Goal: Navigation & Orientation: Find specific page/section

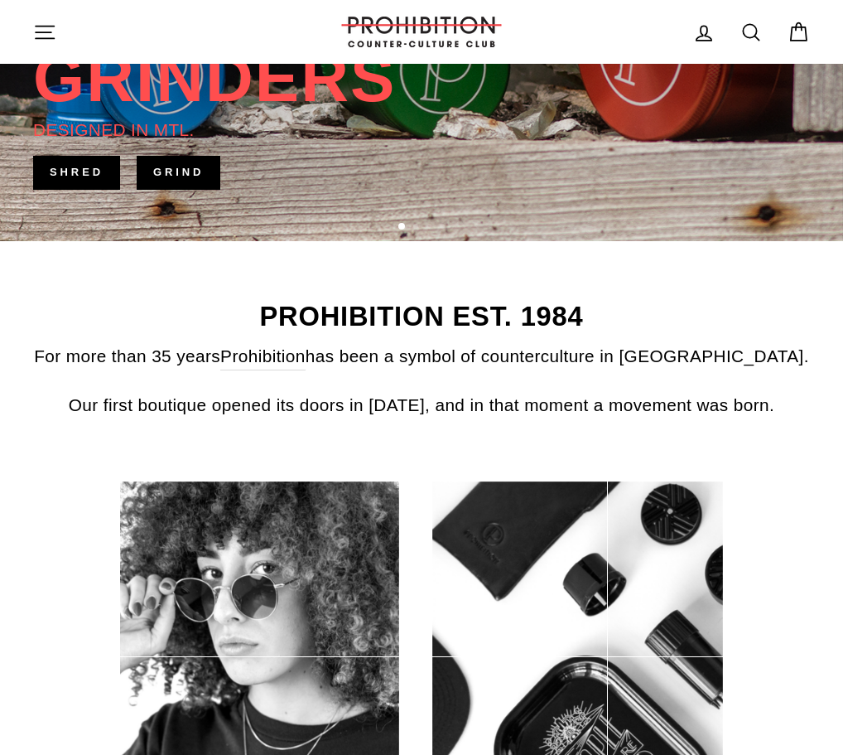
scroll to position [663, 0]
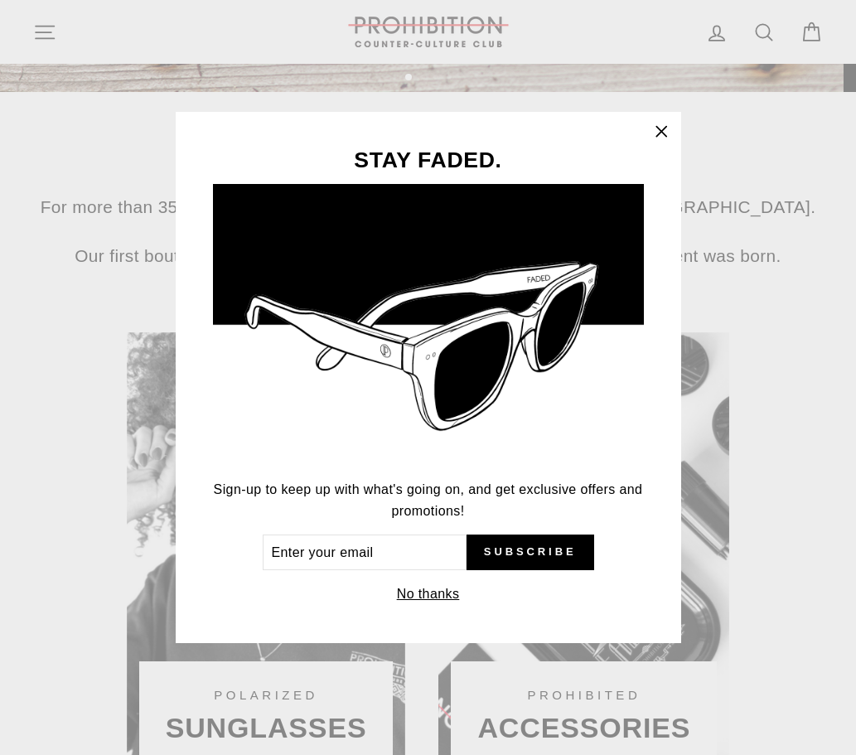
click at [664, 123] on icon "button" at bounding box center [661, 131] width 23 height 23
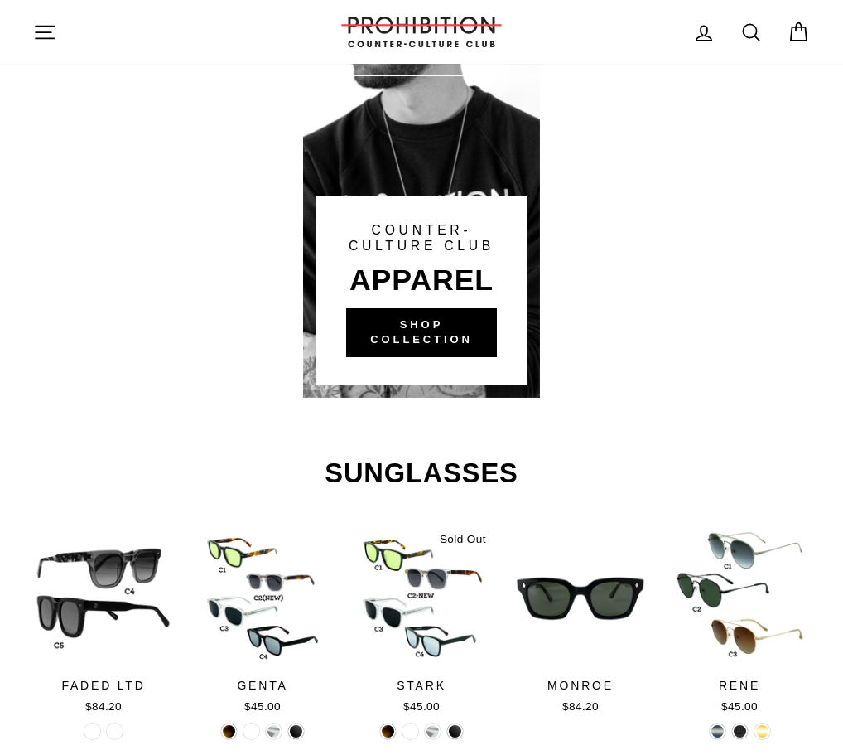
scroll to position [1740, 0]
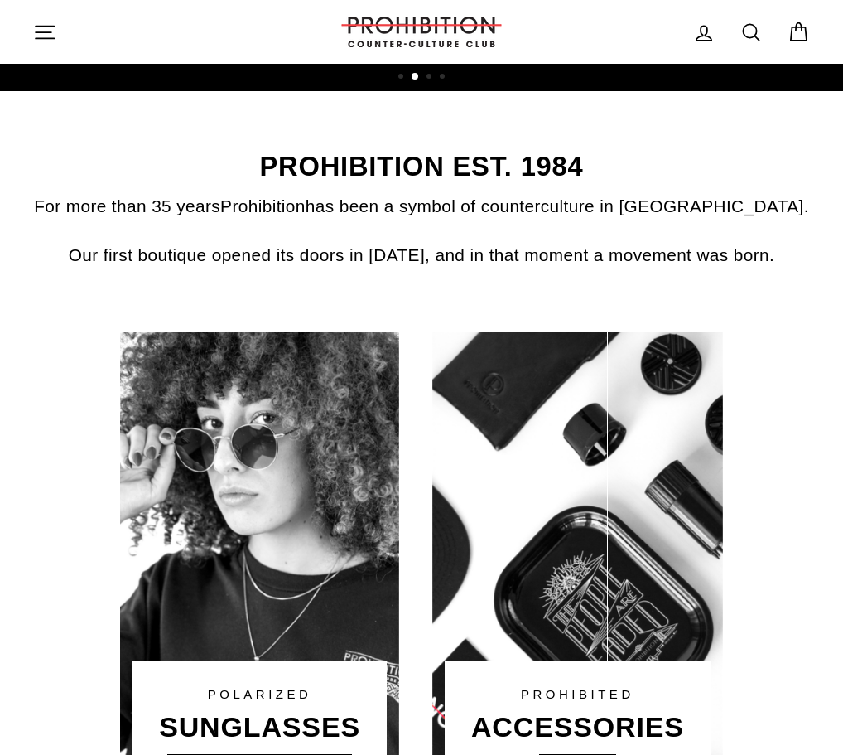
scroll to position [497, 0]
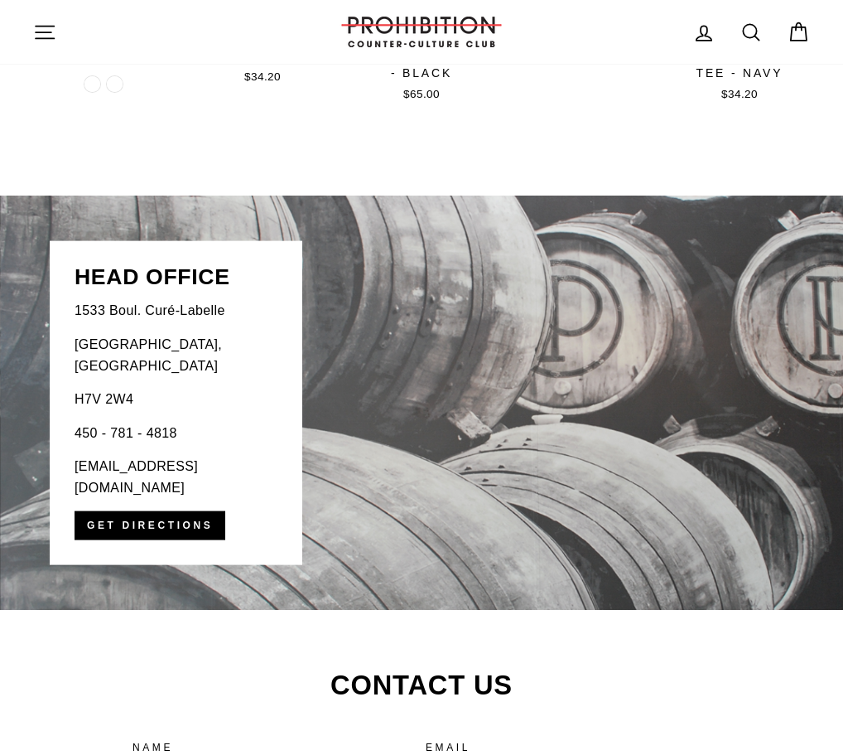
scroll to position [3480, 0]
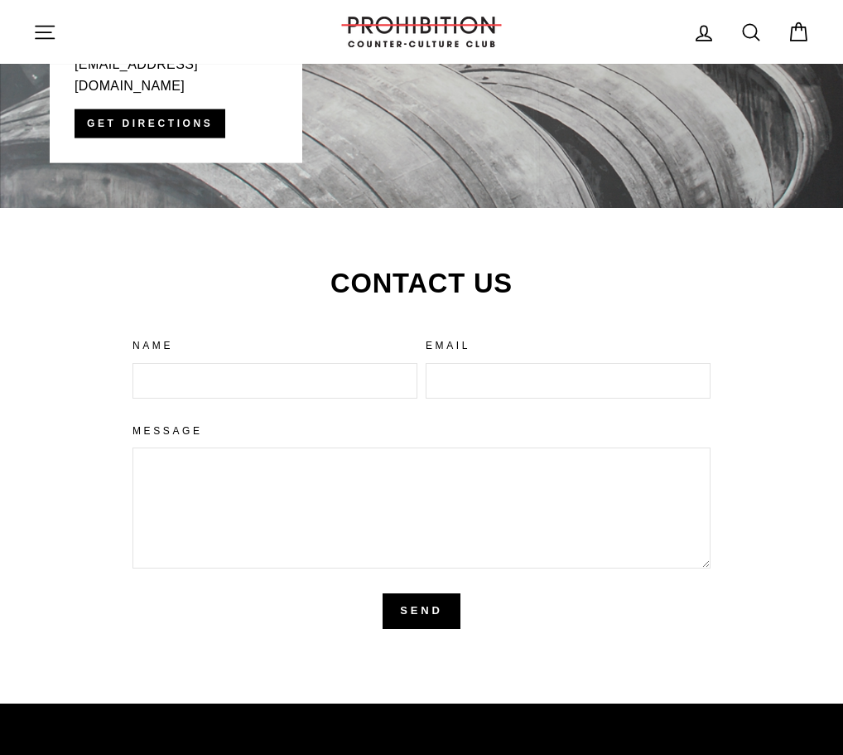
scroll to position [3563, 0]
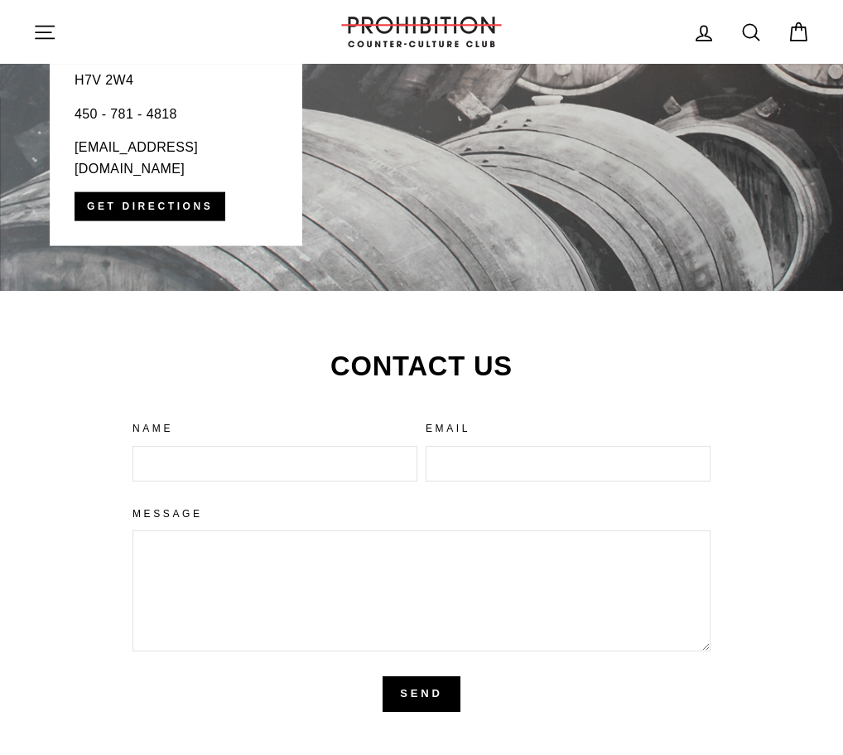
click at [50, 12] on div "Site navigation" at bounding box center [173, 31] width 281 height 47
click at [46, 25] on icon "button" at bounding box center [44, 32] width 23 height 23
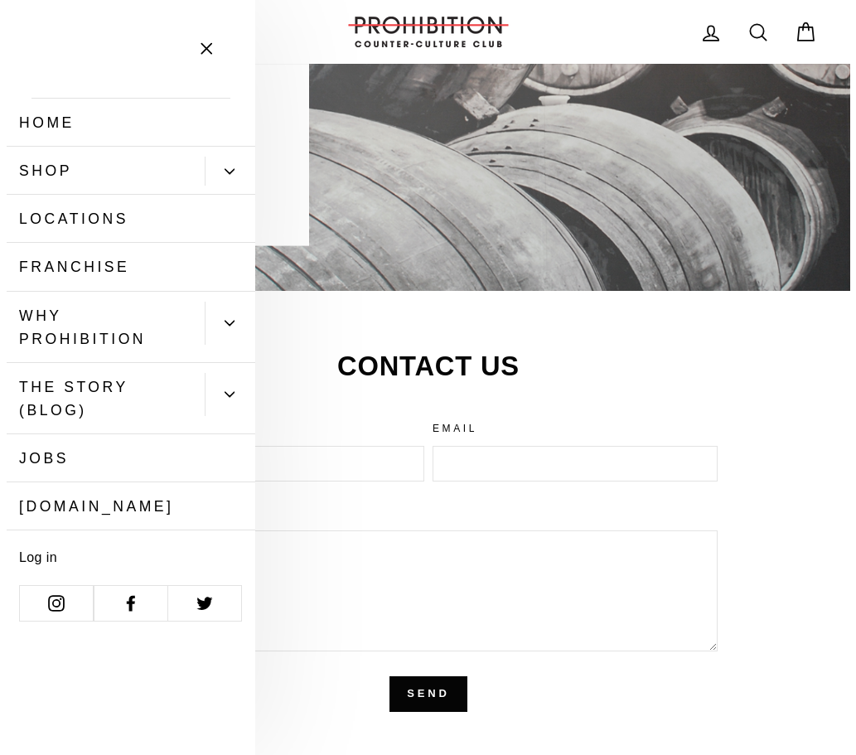
scroll to position [3819, 0]
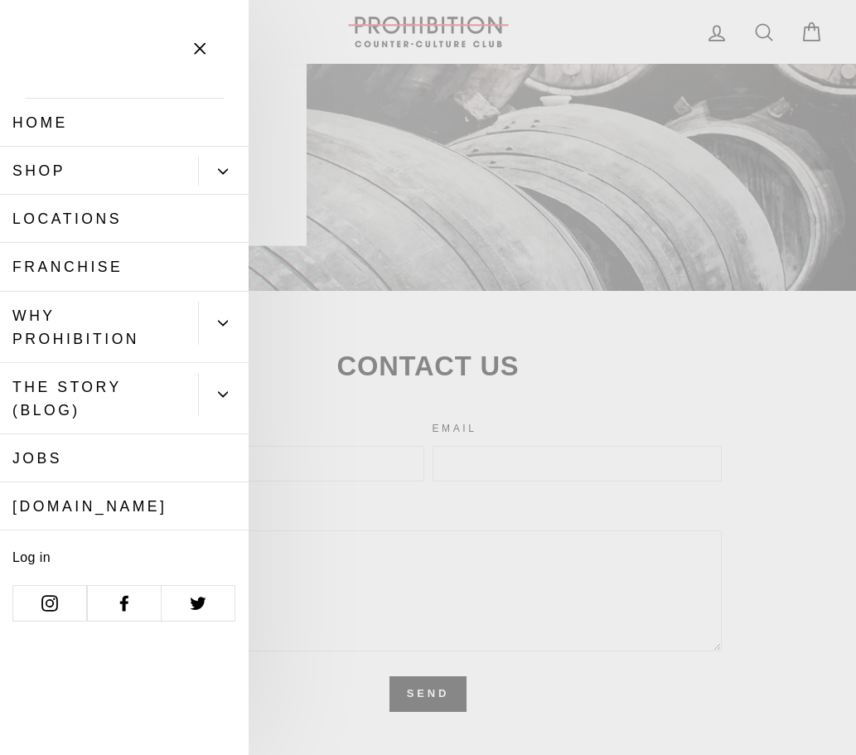
click at [84, 210] on link "Locations" at bounding box center [124, 219] width 249 height 48
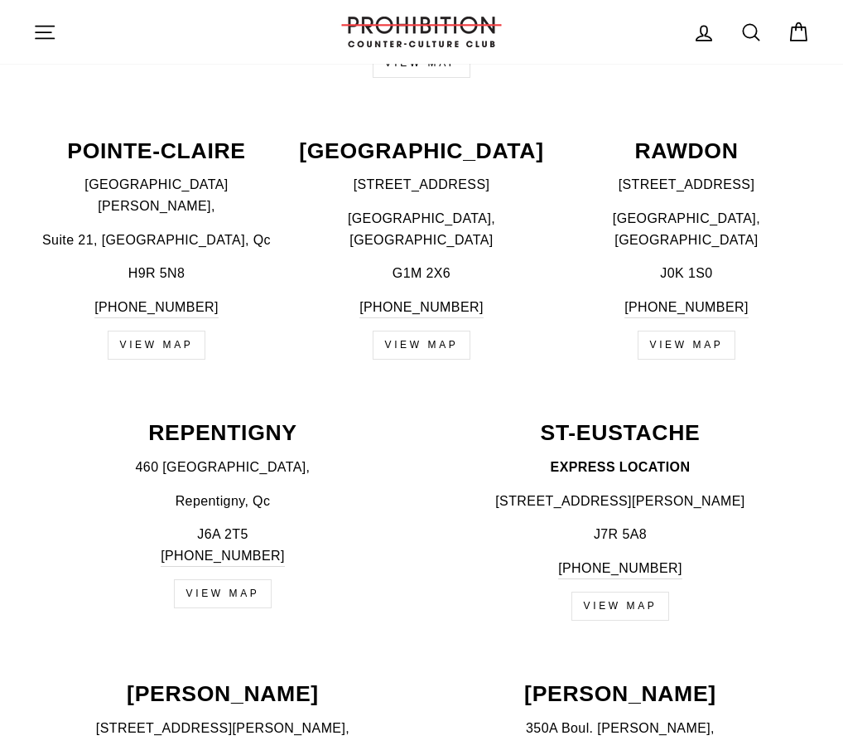
scroll to position [2071, 0]
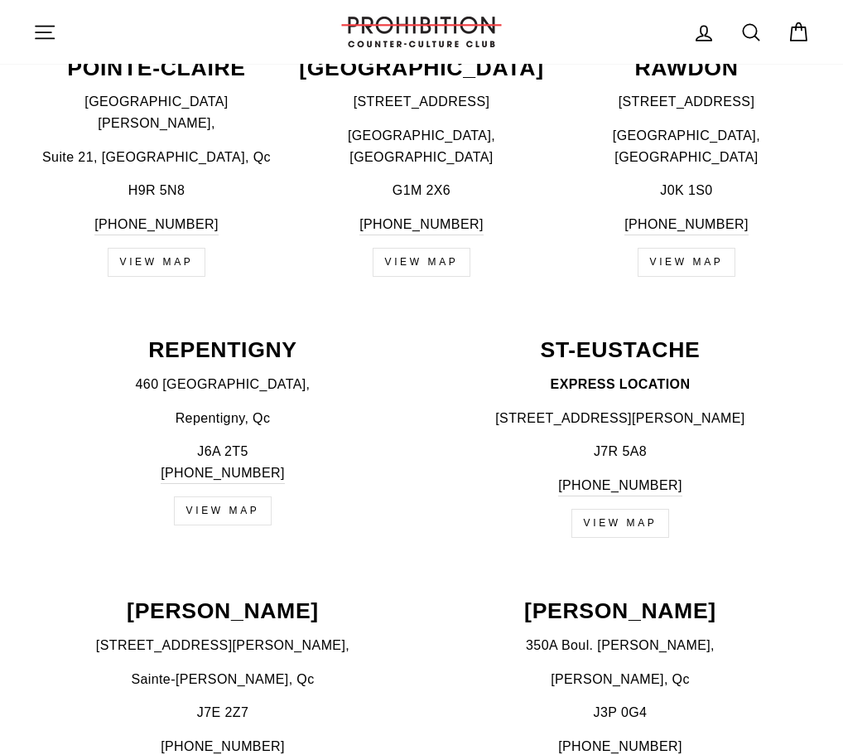
click at [36, 505] on div "REPENTIGNY [STREET_ADDRESS] [PHONE_NUMBER] VIEW MAP [GEOGRAPHIC_DATA] EXPRESS L…" at bounding box center [412, 447] width 795 height 217
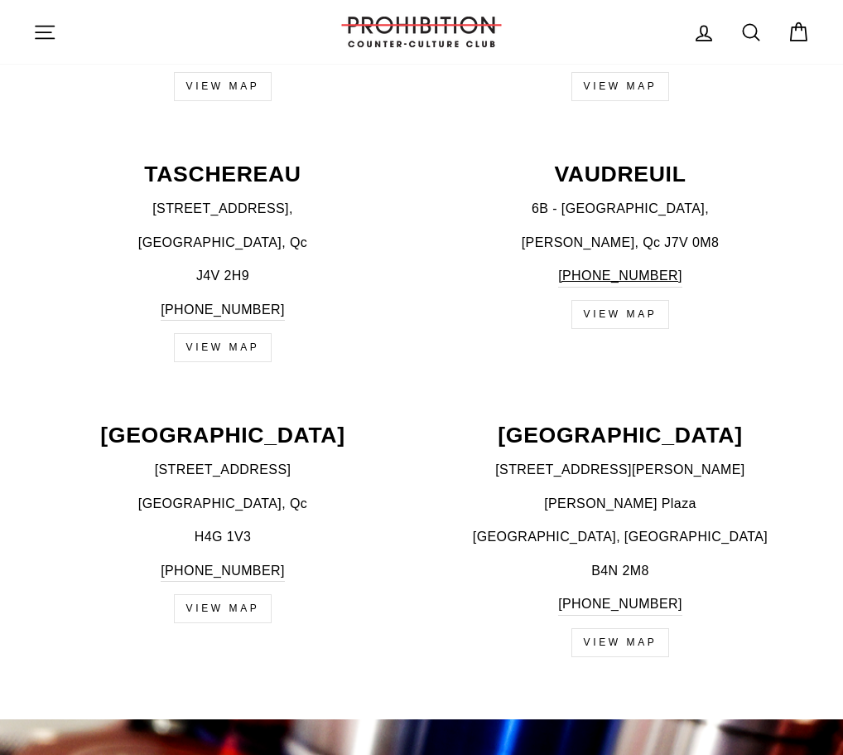
scroll to position [571, 0]
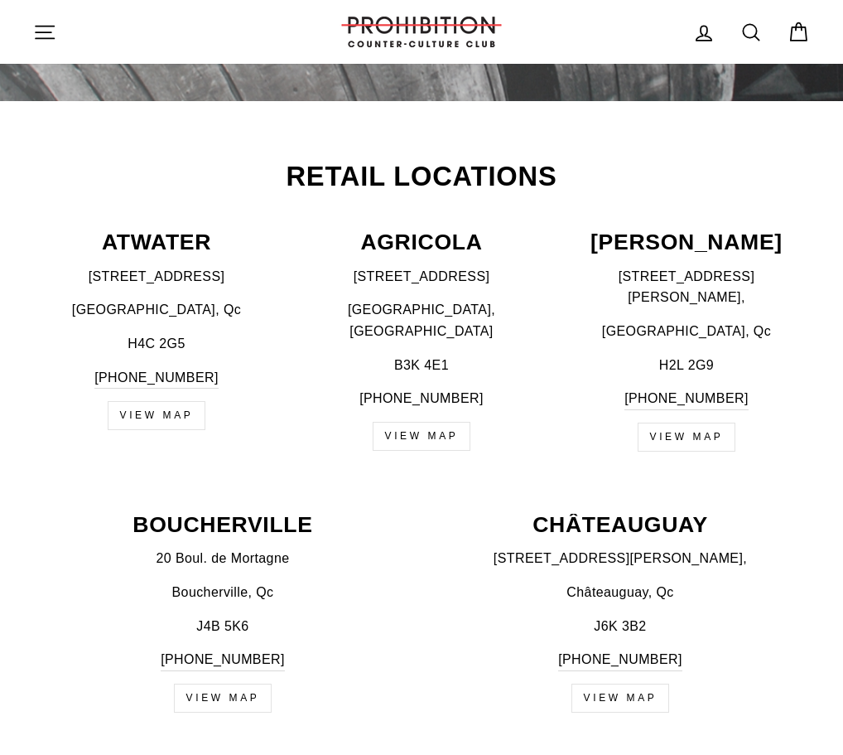
click at [814, 183] on div "Retail Locations [GEOGRAPHIC_DATA] [STREET_ADDRESS] [PHONE_NUMBER] VIEW MAP AGR…" at bounding box center [421, 316] width 843 height 307
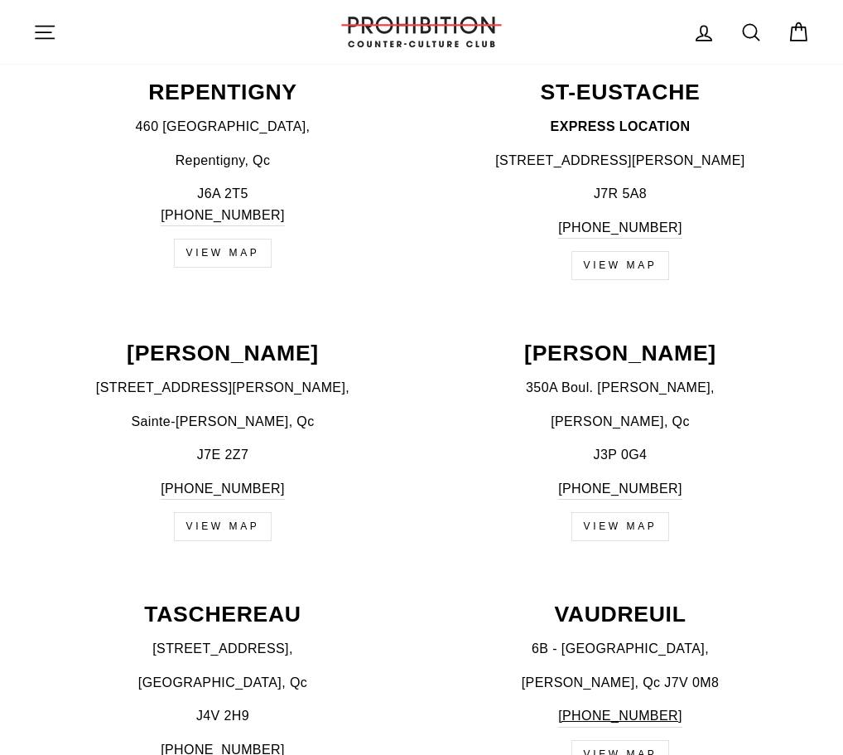
scroll to position [2290, 0]
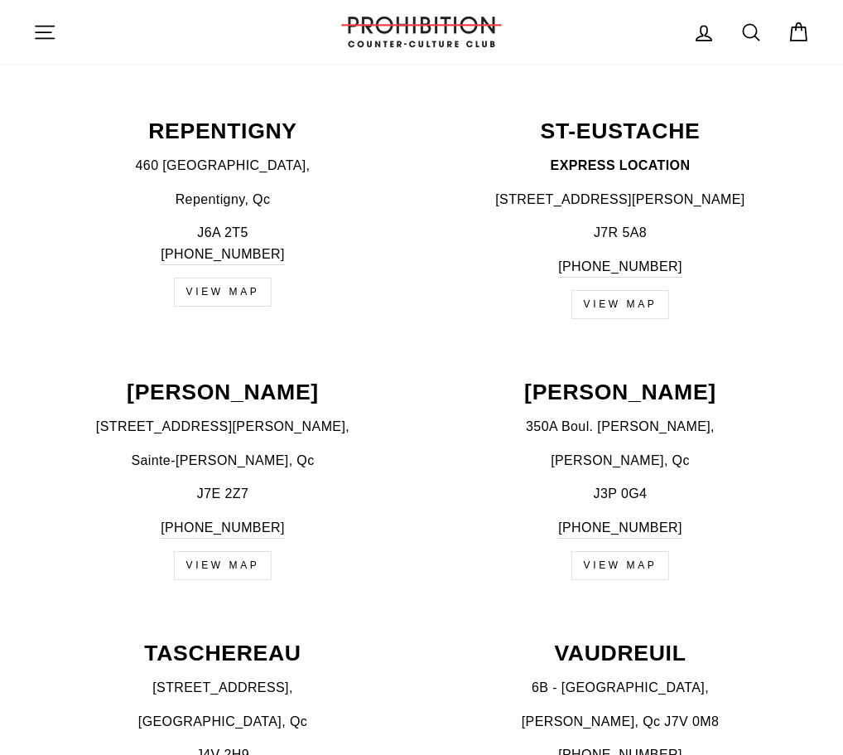
drag, startPoint x: 808, startPoint y: 364, endPoint x: 801, endPoint y: 223, distance: 141.0
click at [808, 381] on div "[PERSON_NAME] 350A Boul. [PERSON_NAME], [PERSON_NAME], Qc J3P 0G4 [PHONE_NUMBER…" at bounding box center [612, 480] width 398 height 199
